Goal: Browse casually: Explore the website without a specific task or goal

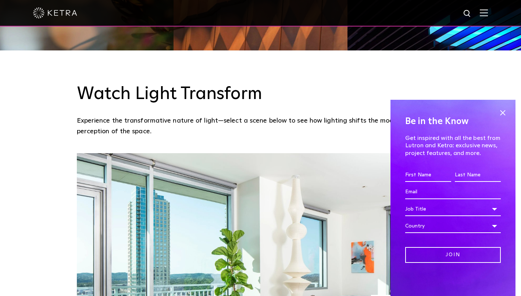
scroll to position [526, 0]
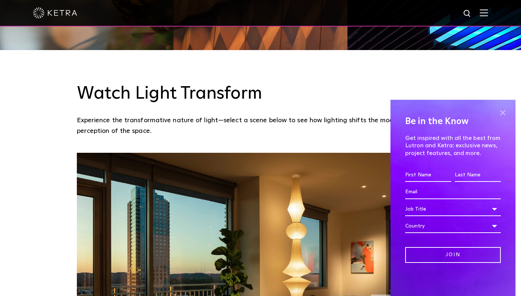
click at [502, 114] on span at bounding box center [502, 112] width 11 height 11
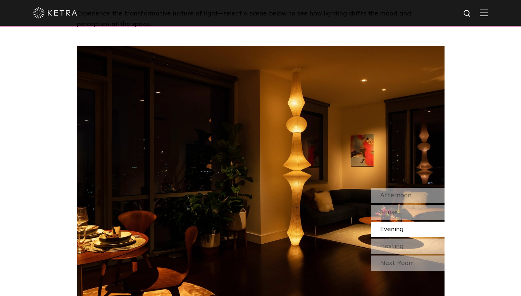
scroll to position [634, 0]
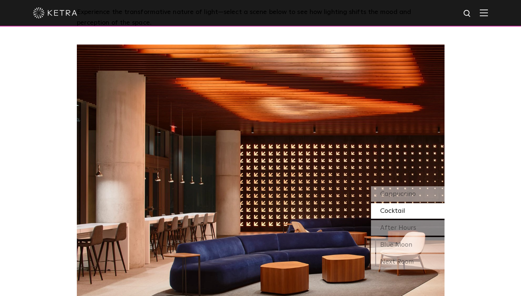
click at [448, 157] on div "Watch Light Transform Experience the transformative nature of light—select a sc…" at bounding box center [260, 122] width 521 height 360
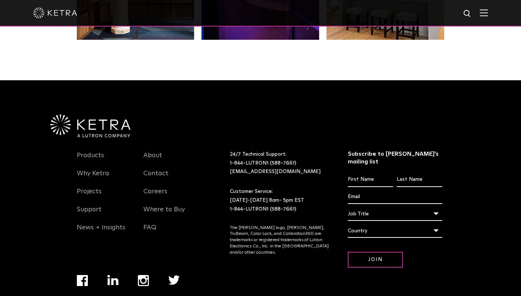
scroll to position [1547, 0]
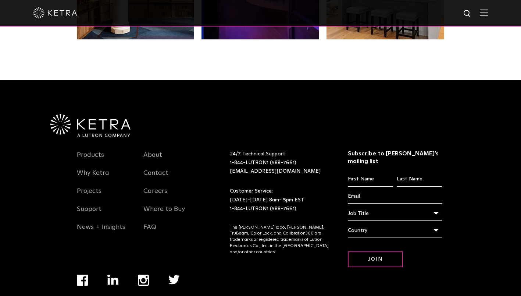
click at [422, 223] on div "Country" at bounding box center [395, 230] width 95 height 14
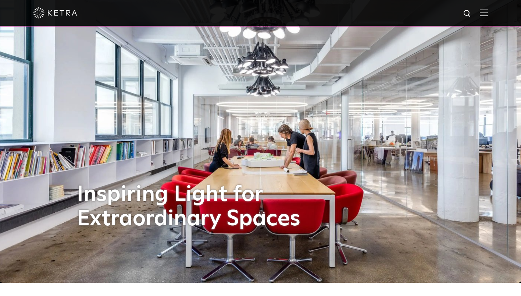
scroll to position [0, 0]
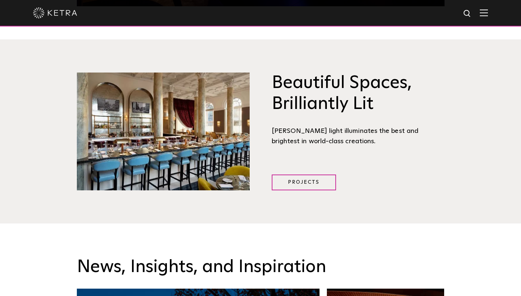
scroll to position [929, 0]
